Goal: Navigation & Orientation: Find specific page/section

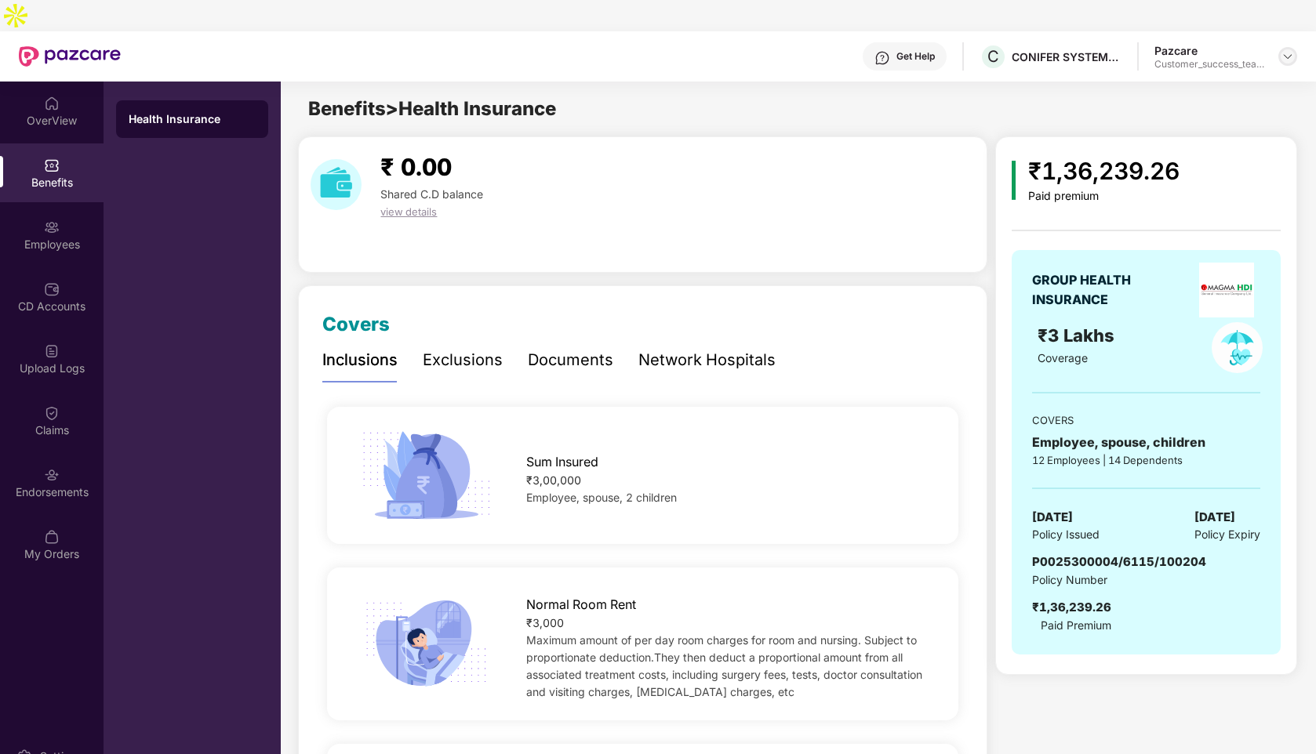
click at [1292, 50] on img at bounding box center [1287, 56] width 13 height 13
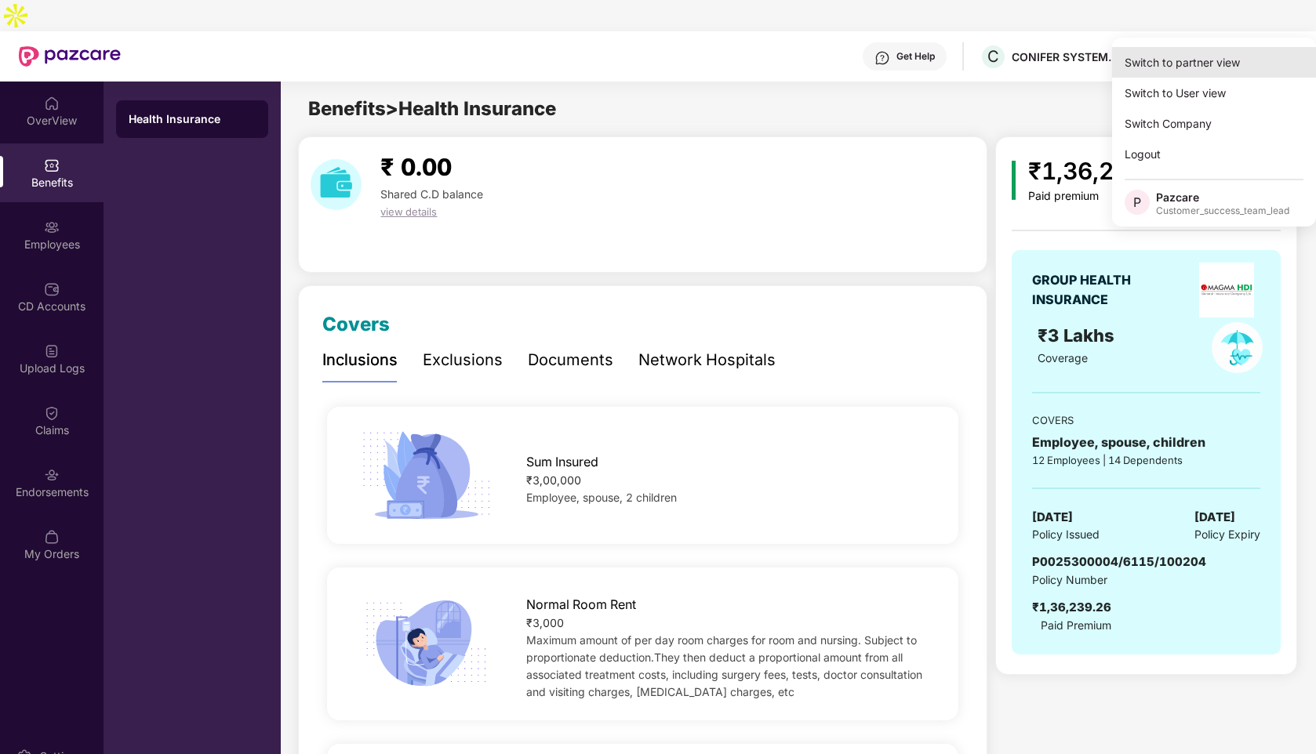
click at [1181, 72] on div "Switch to partner view" at bounding box center [1214, 62] width 204 height 31
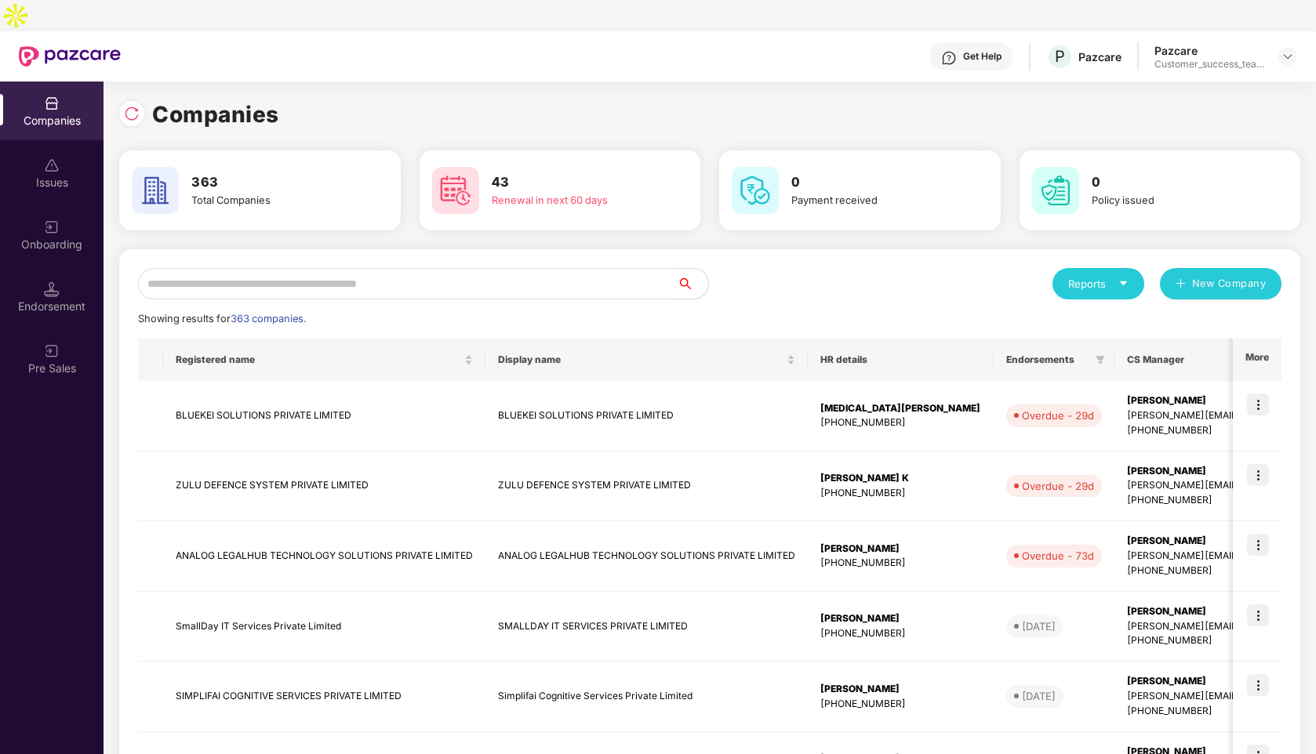
click at [52, 282] on img at bounding box center [52, 290] width 16 height 16
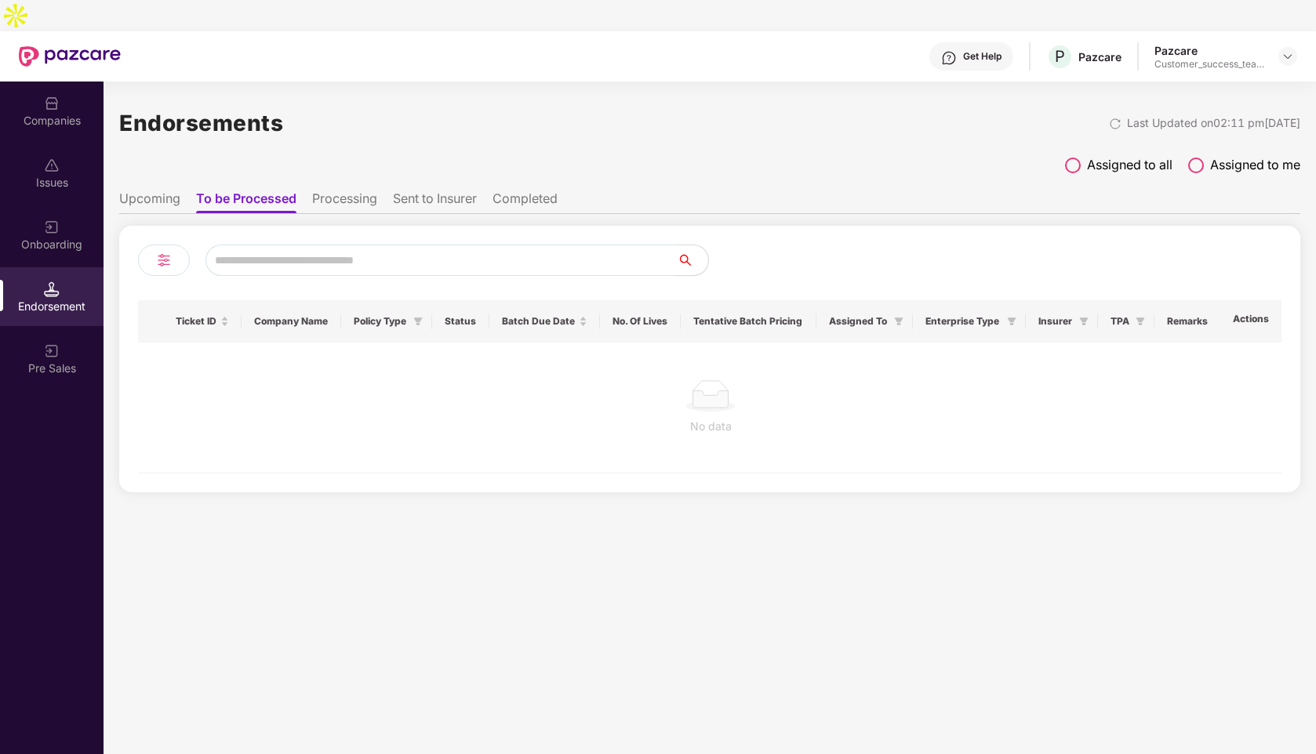
click at [422, 191] on li "Sent to Insurer" at bounding box center [435, 202] width 84 height 23
click at [1078, 155] on label "Assigned to all" at bounding box center [1118, 165] width 107 height 20
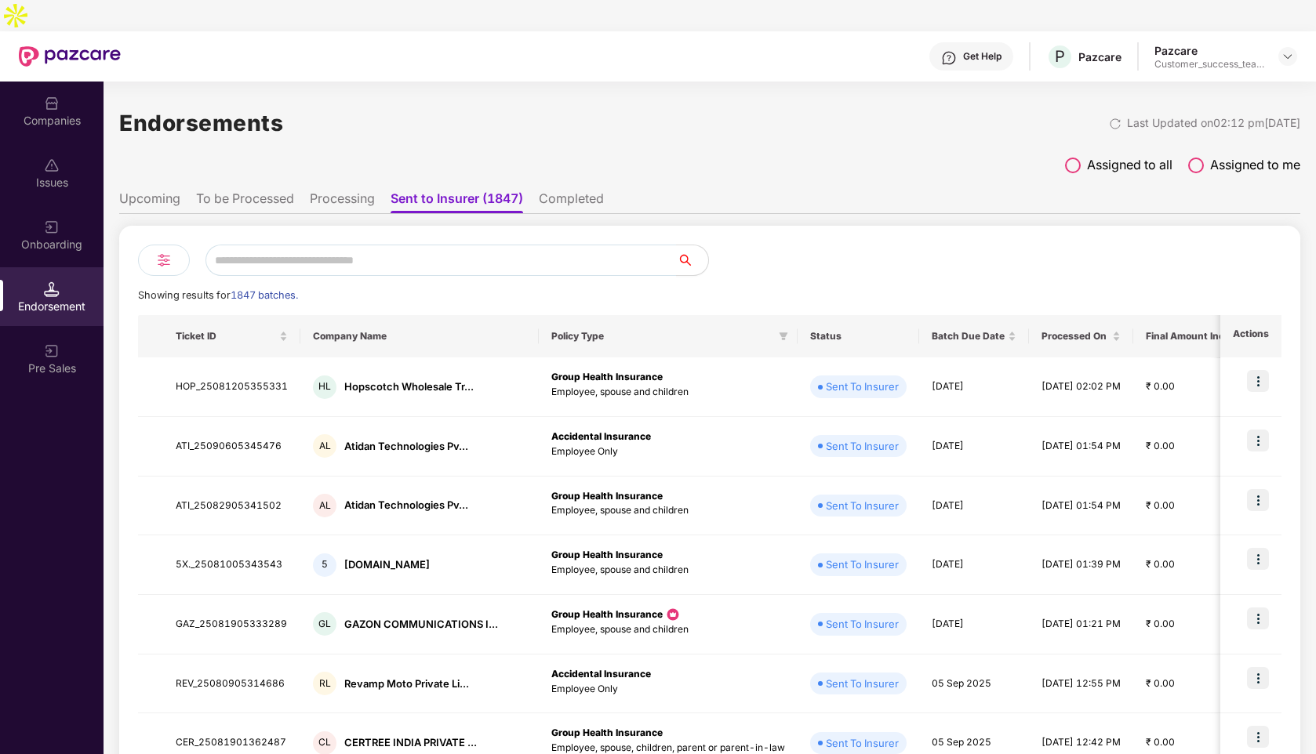
click at [236, 191] on li "To be Processed" at bounding box center [245, 202] width 98 height 23
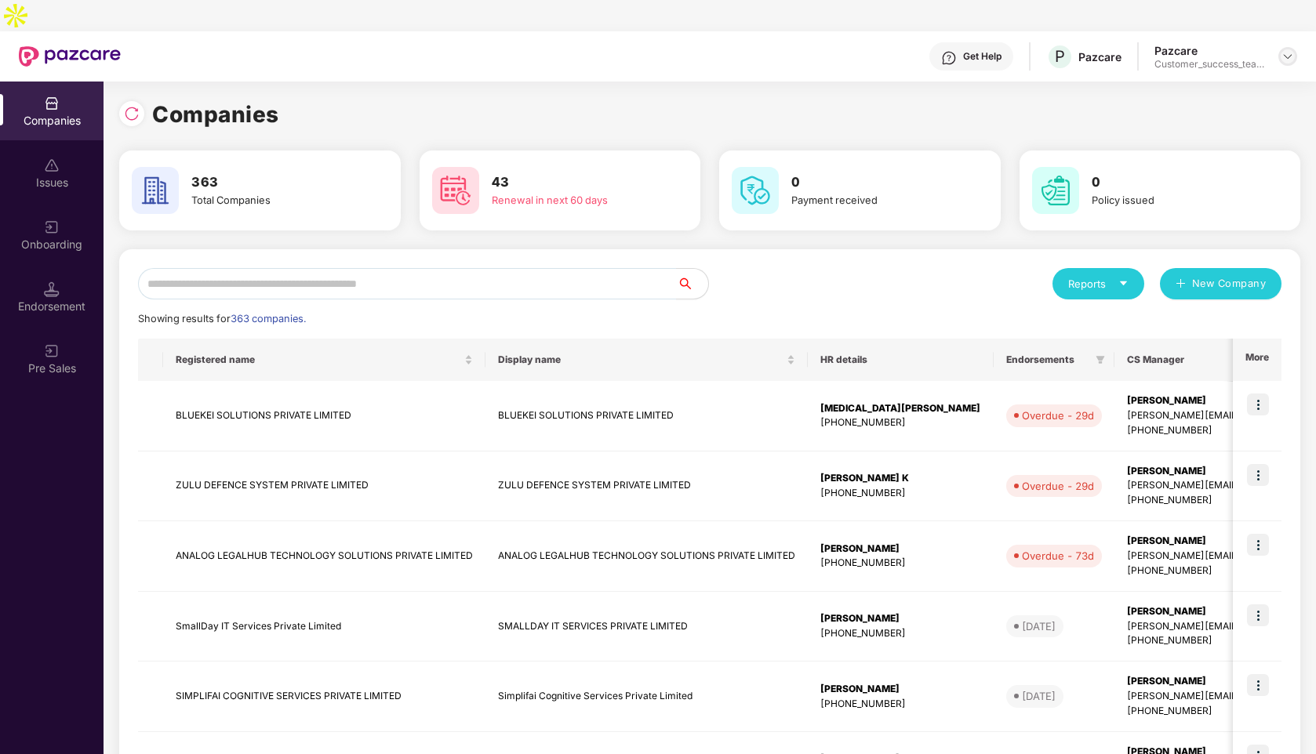
click at [1284, 50] on img at bounding box center [1287, 56] width 13 height 13
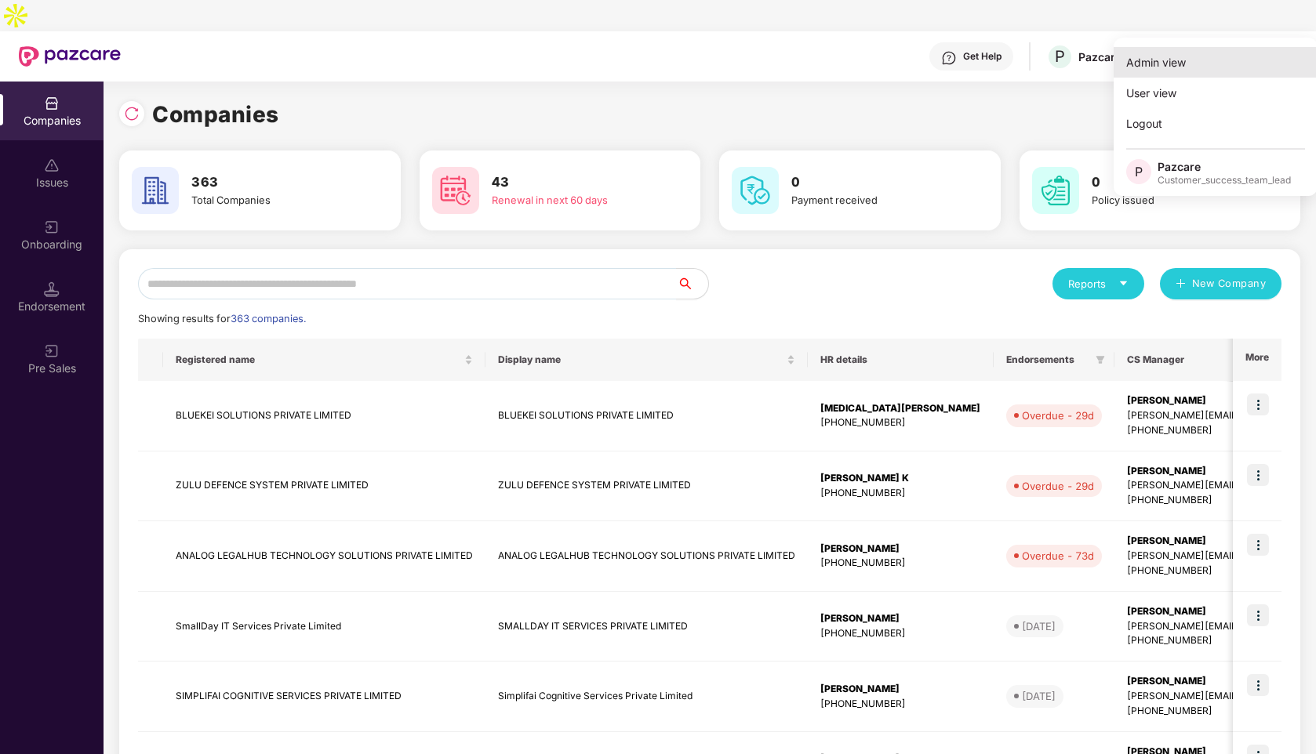
click at [1176, 60] on div "Admin view" at bounding box center [1216, 62] width 204 height 31
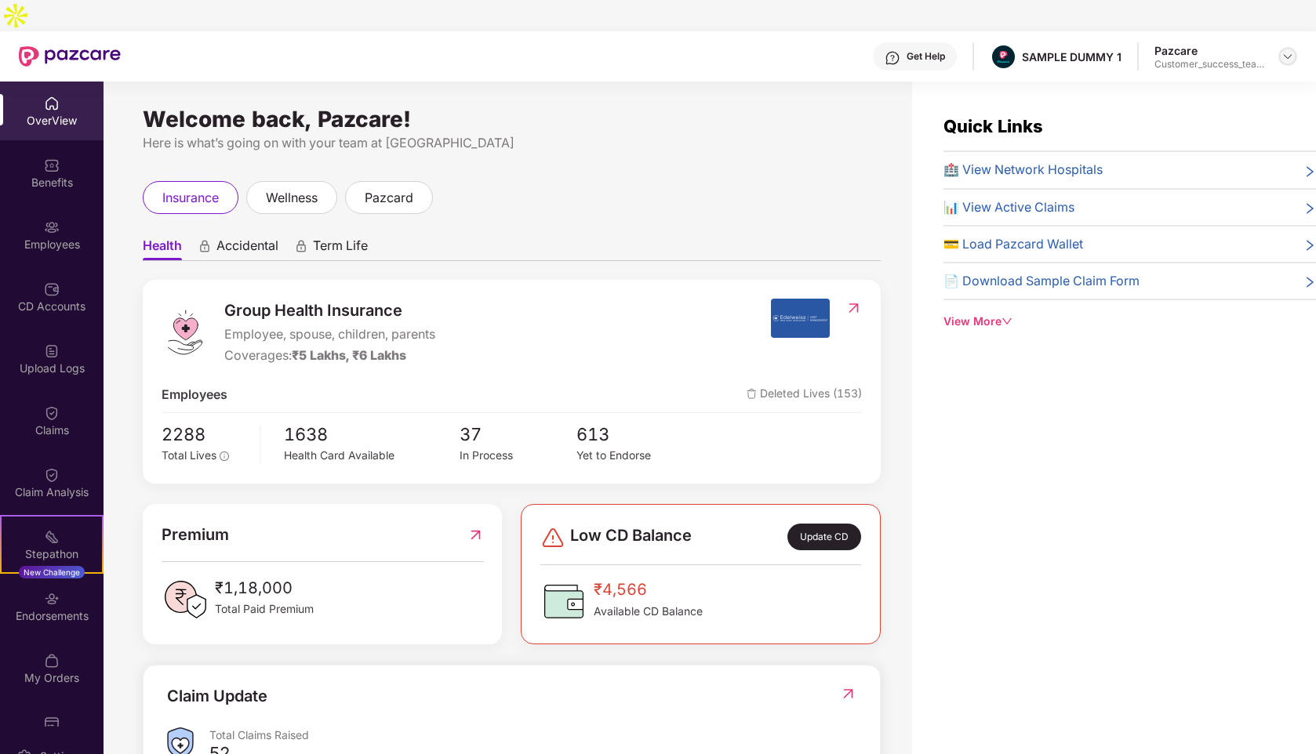
click at [1294, 47] on div at bounding box center [1287, 56] width 19 height 19
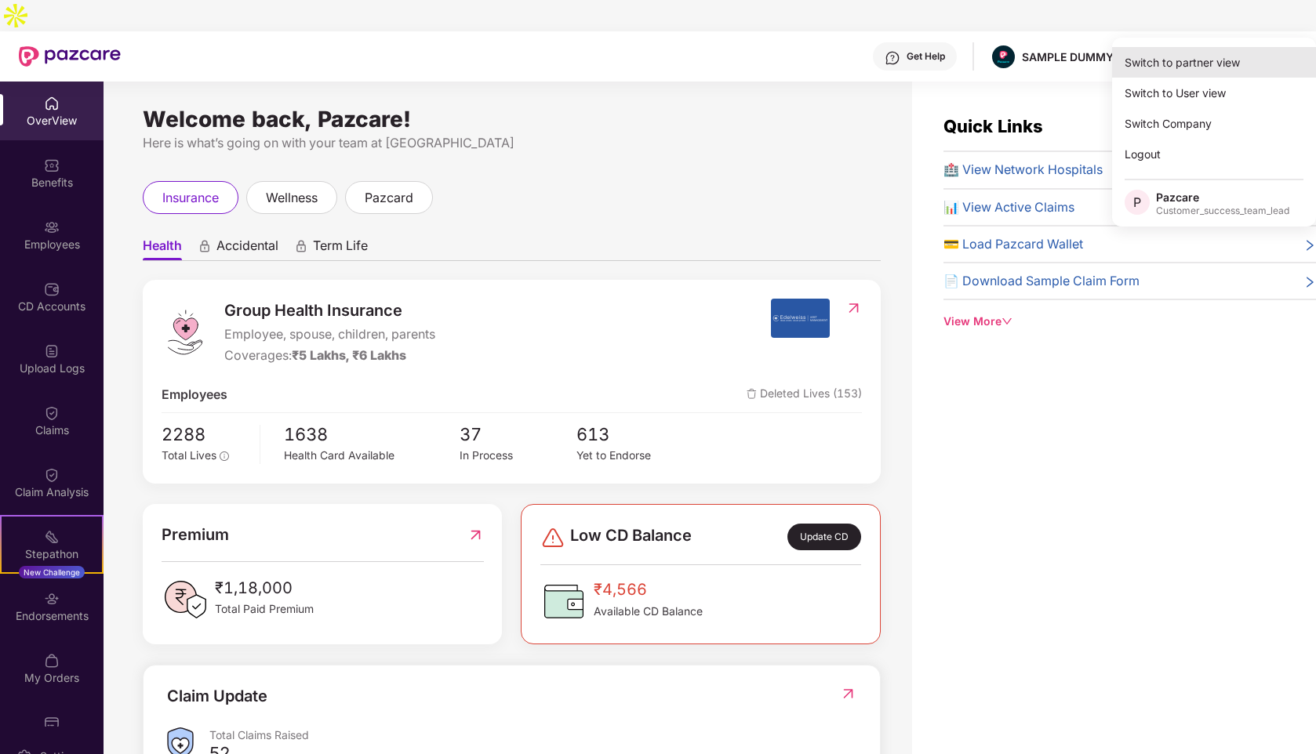
click at [1179, 59] on div "Switch to partner view" at bounding box center [1214, 62] width 204 height 31
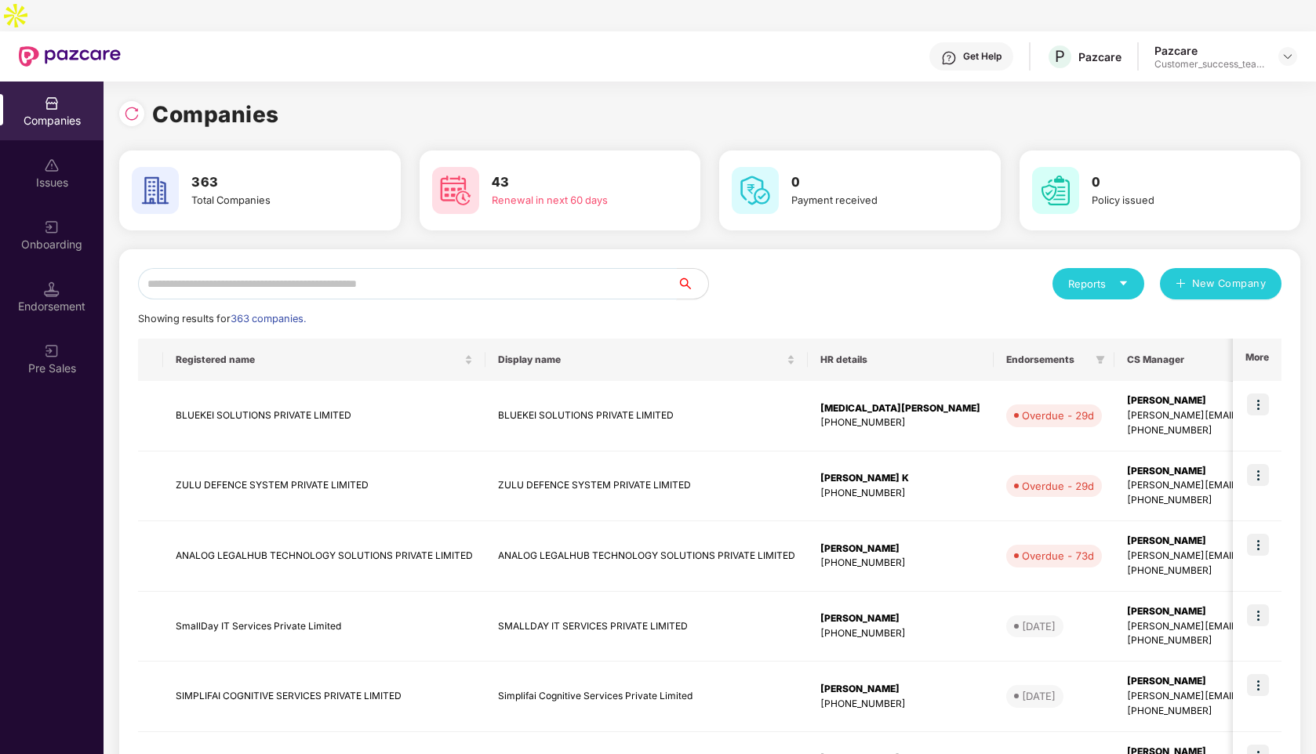
click at [369, 268] on input "text" at bounding box center [407, 283] width 539 height 31
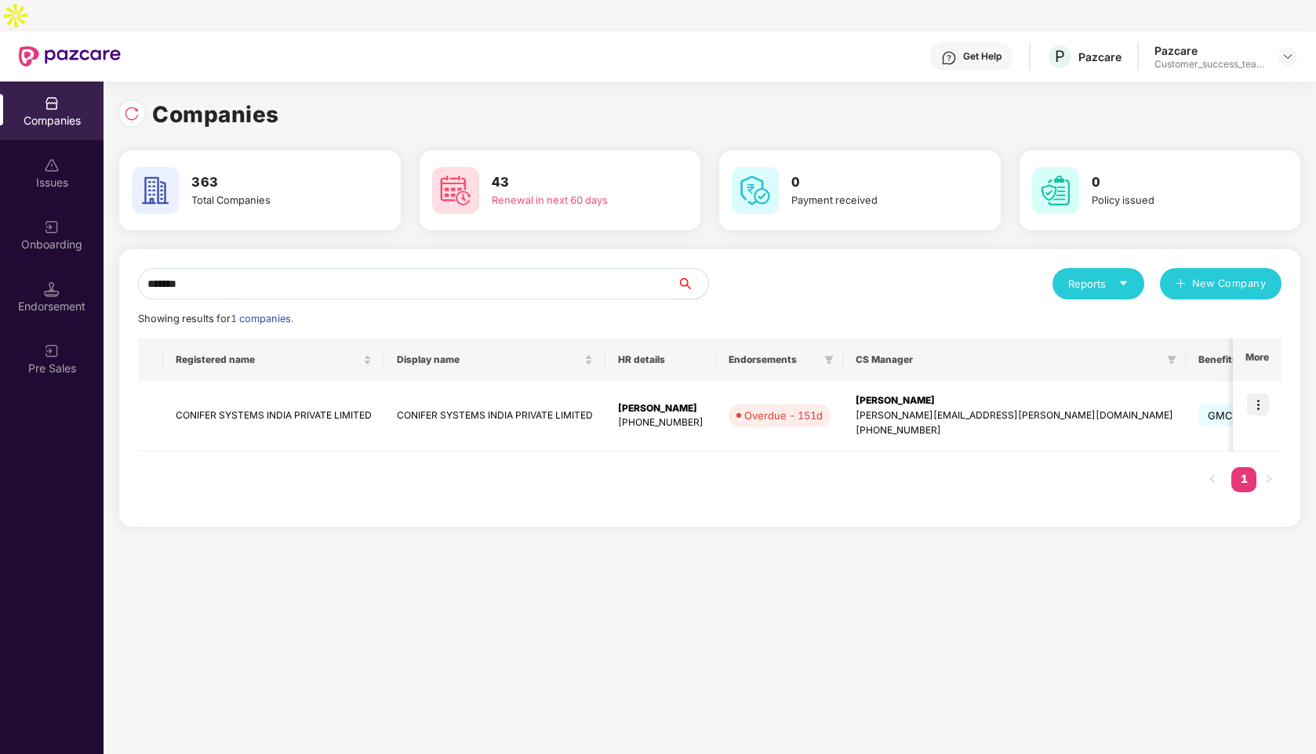
type input "*******"
